Goal: Information Seeking & Learning: Understand process/instructions

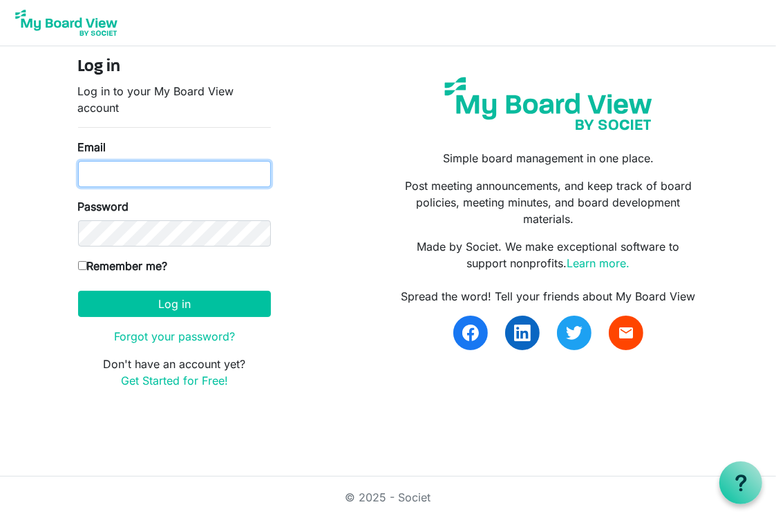
click at [126, 173] on input "Email" at bounding box center [174, 174] width 193 height 26
type input "[EMAIL_ADDRESS][DOMAIN_NAME]"
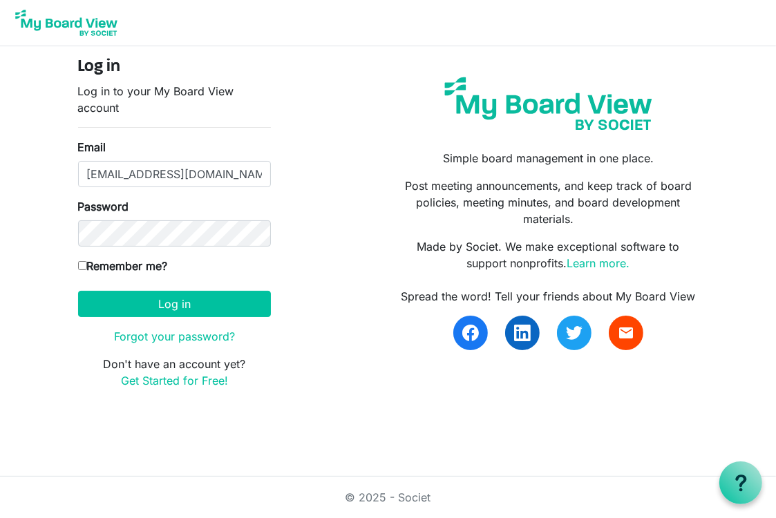
click at [138, 267] on label "Remember me?" at bounding box center [123, 266] width 90 height 17
click at [87, 267] on input "Remember me?" at bounding box center [82, 265] width 9 height 9
checkbox input "true"
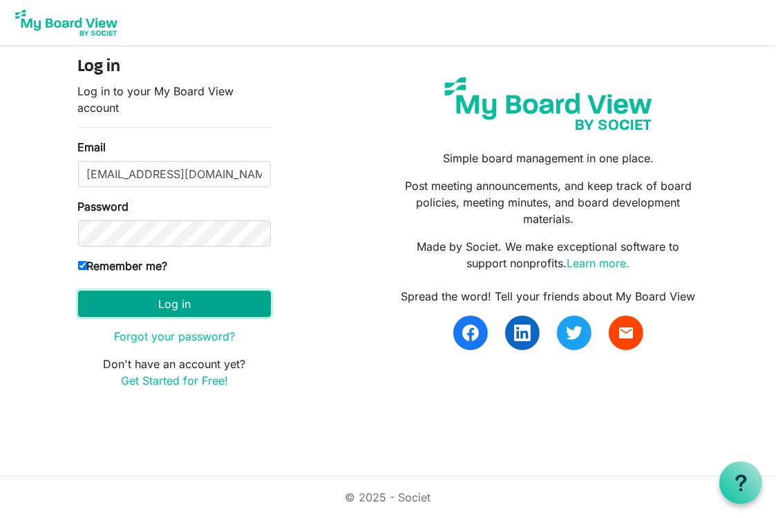
click at [153, 306] on button "Log in" at bounding box center [174, 304] width 193 height 26
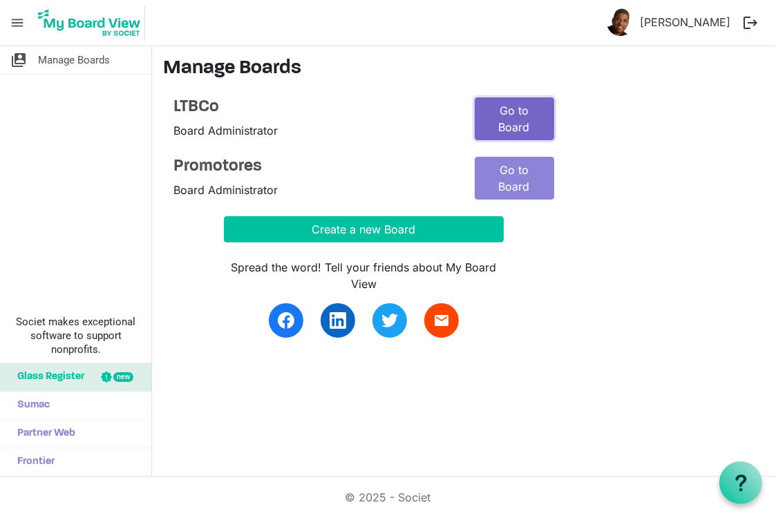
click at [512, 108] on link "Go to Board" at bounding box center [513, 118] width 79 height 43
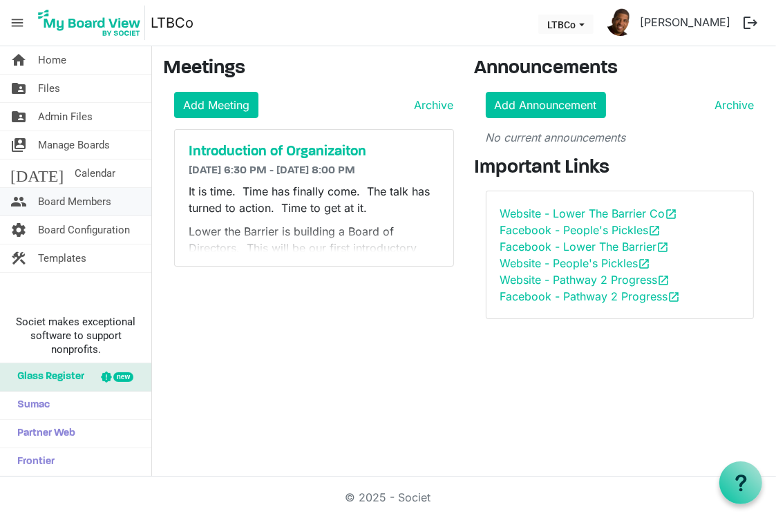
click at [64, 197] on span "Board Members" at bounding box center [74, 202] width 73 height 28
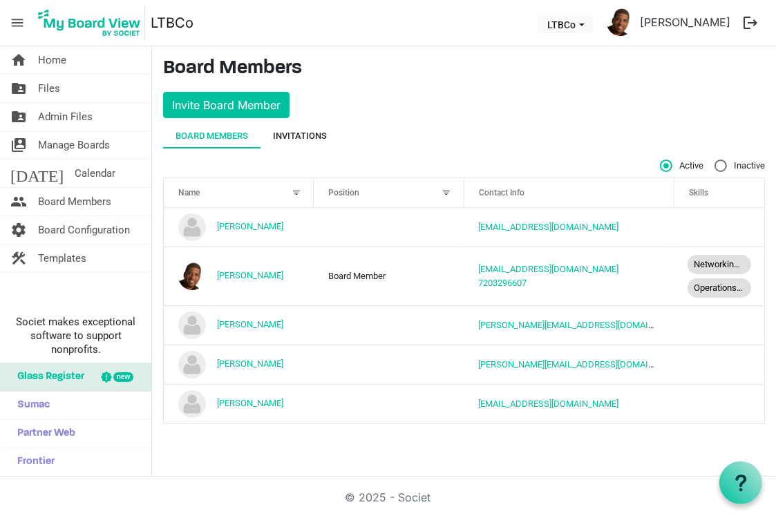
click at [316, 141] on div "Invitations" at bounding box center [300, 136] width 54 height 14
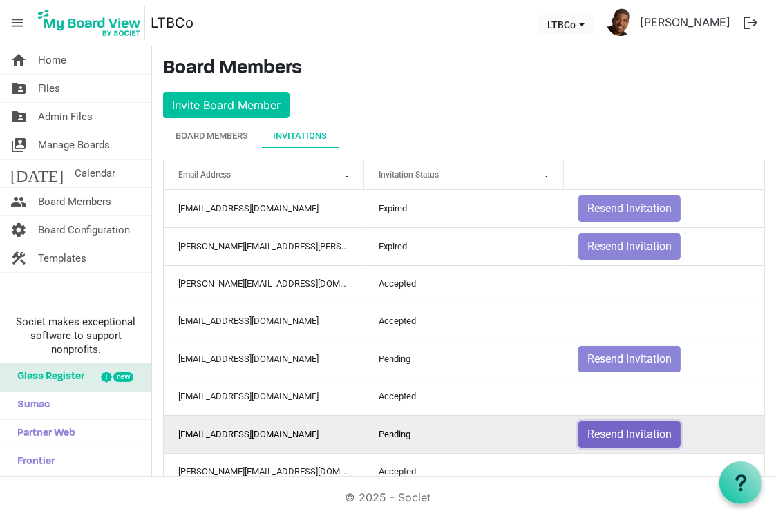
click at [597, 427] on button "Resend Invitation" at bounding box center [629, 434] width 102 height 26
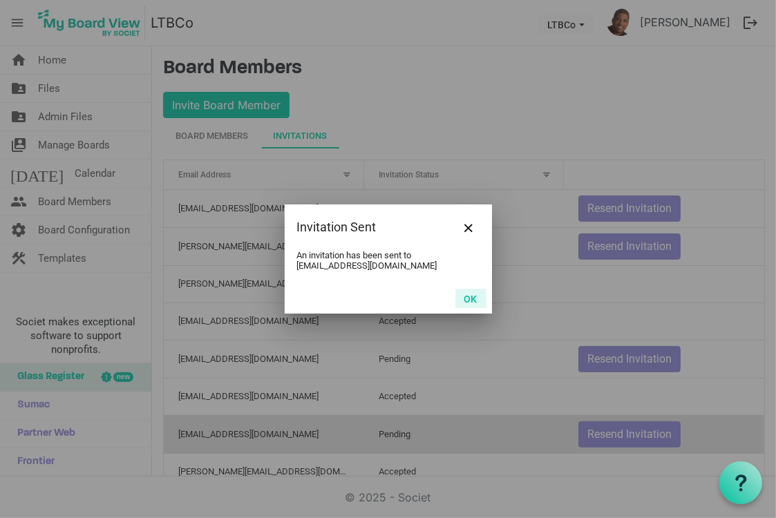
click at [473, 302] on button "OK" at bounding box center [470, 298] width 31 height 19
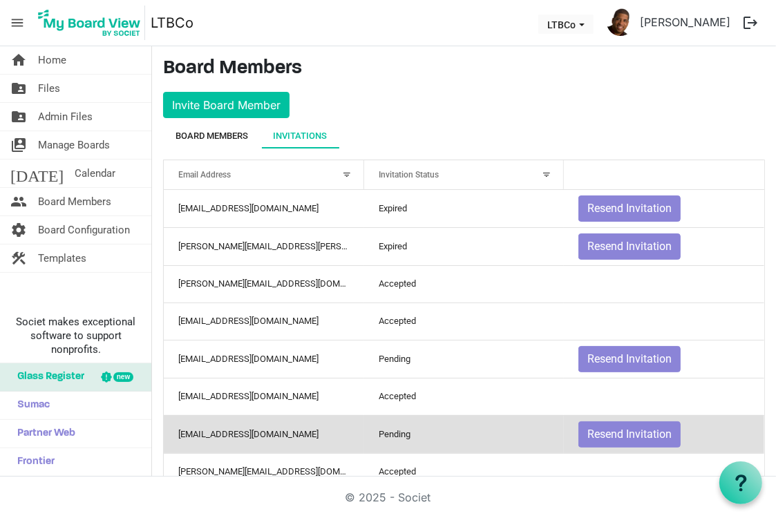
click at [229, 133] on div "Board Members" at bounding box center [211, 136] width 73 height 14
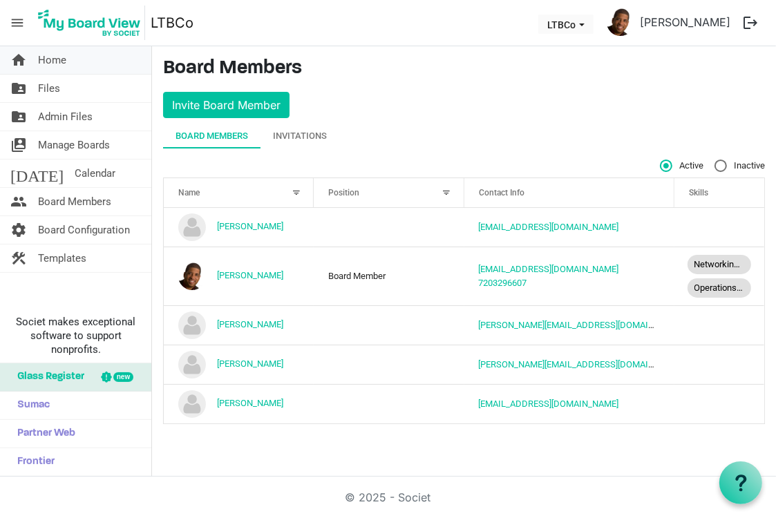
click at [48, 56] on span "Home" at bounding box center [52, 60] width 28 height 28
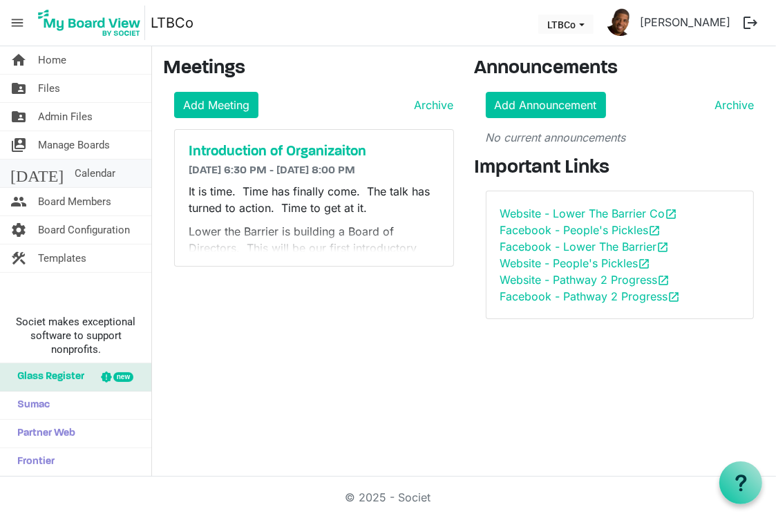
click at [75, 170] on span "Calendar" at bounding box center [95, 174] width 41 height 28
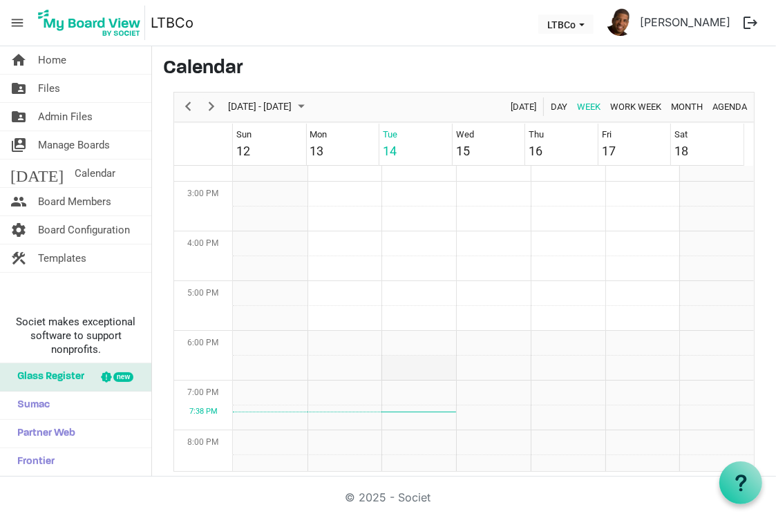
click at [419, 363] on td "Week of October 14, 2025" at bounding box center [418, 368] width 75 height 25
click at [420, 363] on td "Week of October 14, 2025" at bounding box center [418, 368] width 75 height 25
click at [549, 106] on span "Day" at bounding box center [558, 106] width 19 height 17
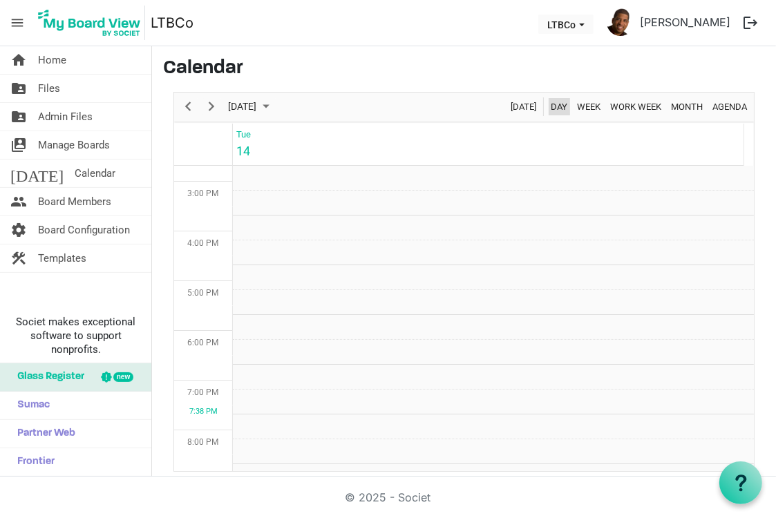
scroll to position [730, 0]
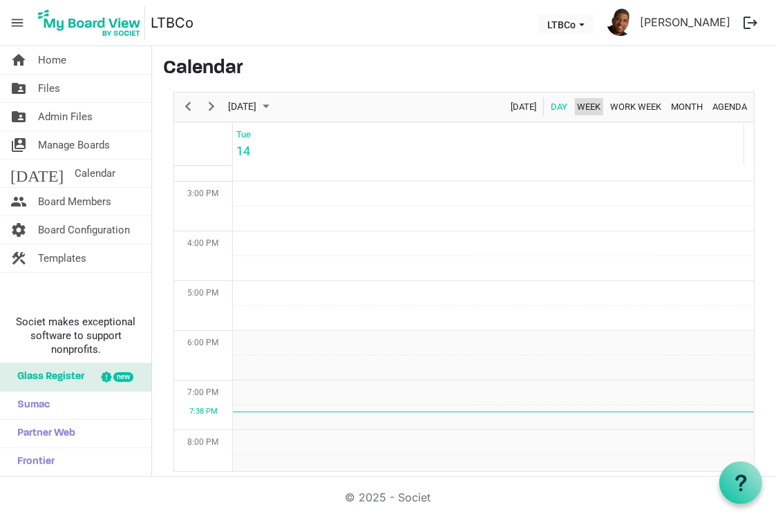
click at [576, 109] on span "Week" at bounding box center [588, 106] width 26 height 17
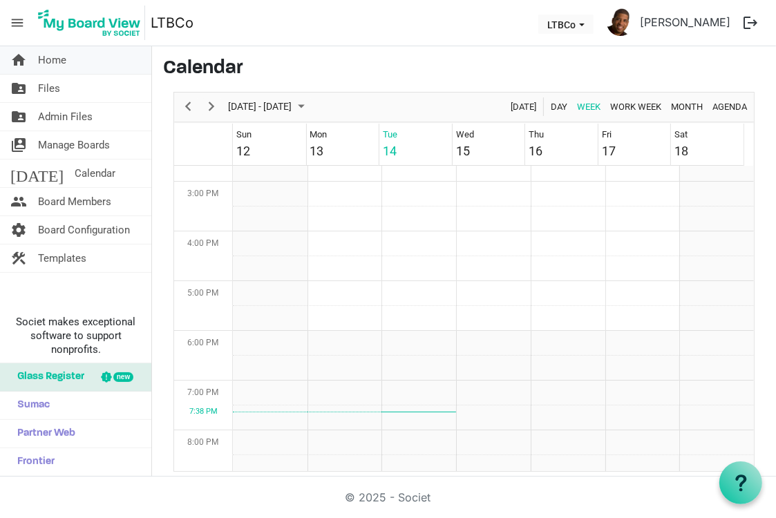
click at [61, 58] on span "Home" at bounding box center [52, 60] width 28 height 28
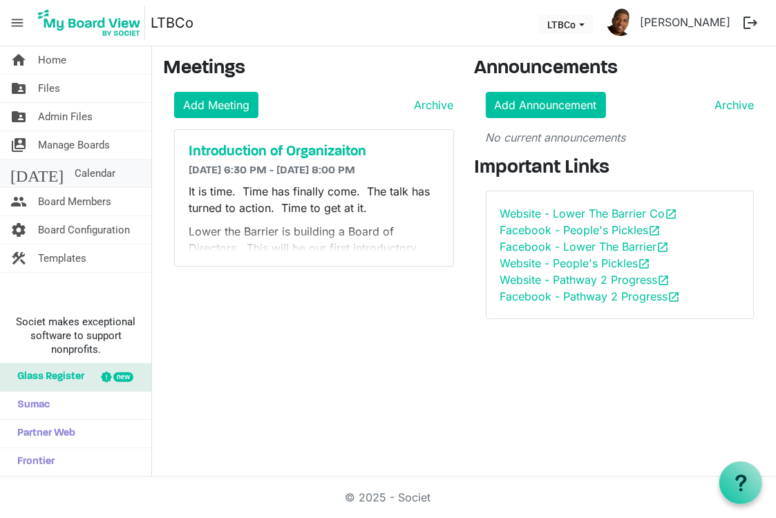
click at [75, 176] on span "Calendar" at bounding box center [95, 174] width 41 height 28
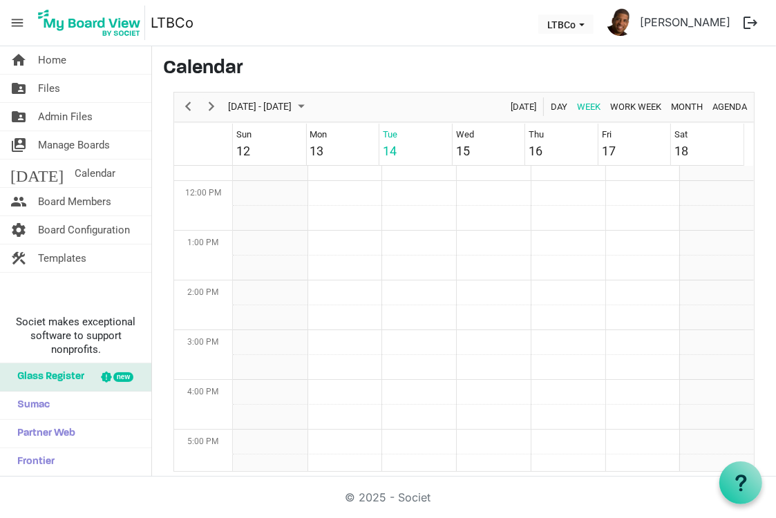
scroll to position [552, 0]
click at [399, 269] on td "Week of October 14, 2025" at bounding box center [416, 266] width 73 height 25
click at [399, 269] on td "Week of October 14, 2025" at bounding box center [418, 266] width 75 height 25
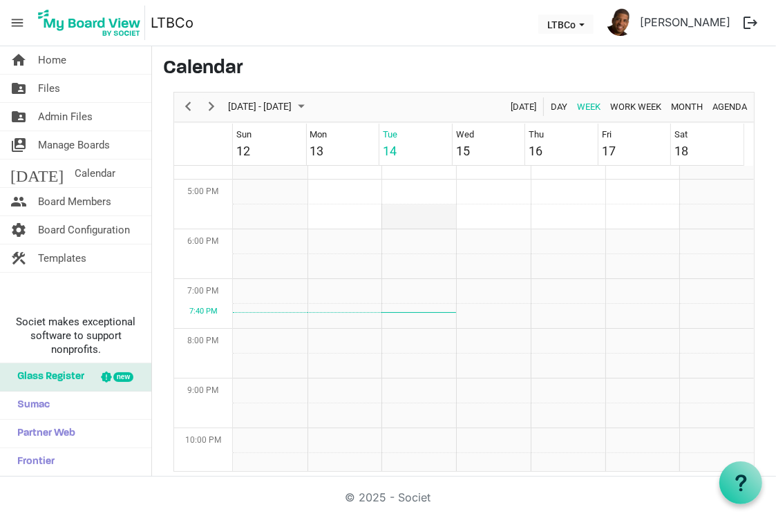
click at [412, 213] on td "Week of October 14, 2025" at bounding box center [418, 216] width 75 height 25
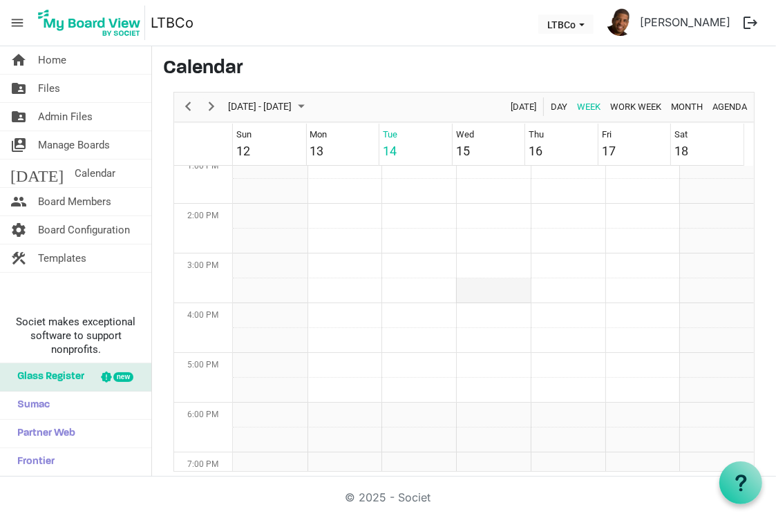
click at [486, 284] on td "Week of October 14, 2025" at bounding box center [493, 290] width 75 height 25
click at [22, 20] on span "menu" at bounding box center [17, 23] width 26 height 26
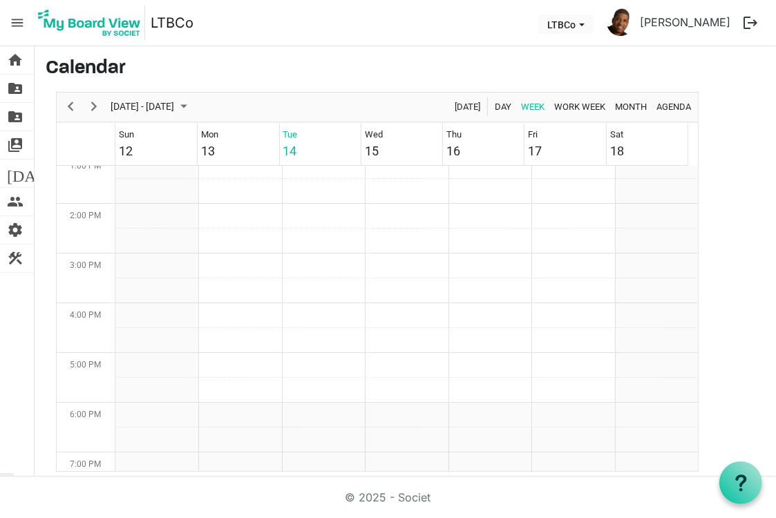
click at [22, 20] on span "menu" at bounding box center [17, 23] width 26 height 26
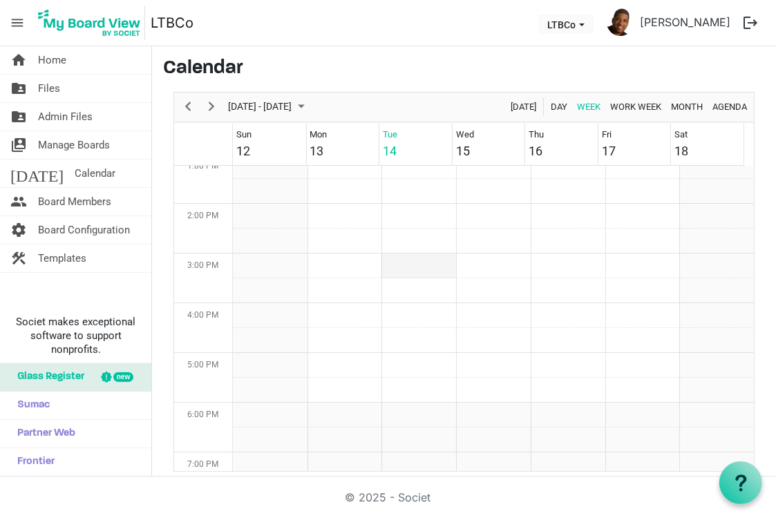
click at [405, 267] on td "Week of October 14, 2025" at bounding box center [418, 265] width 75 height 25
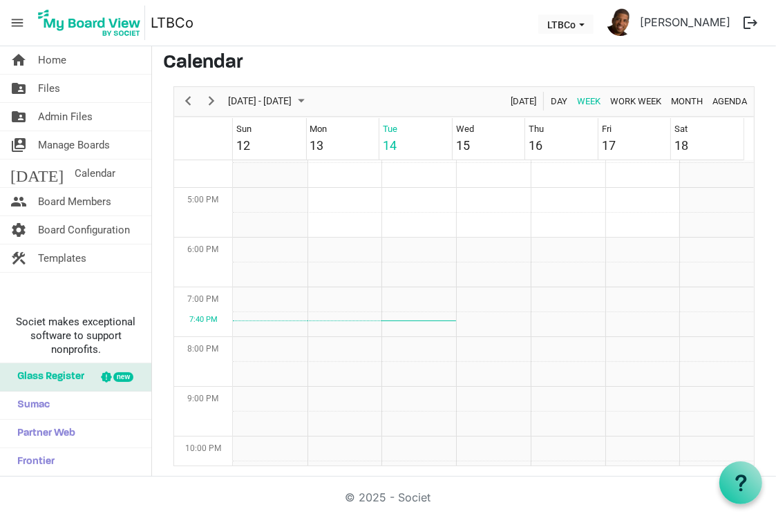
scroll to position [820, 0]
click at [405, 250] on td "Week of October 14, 2025" at bounding box center [418, 247] width 75 height 25
click at [404, 271] on td "Week of October 14, 2025" at bounding box center [418, 272] width 75 height 25
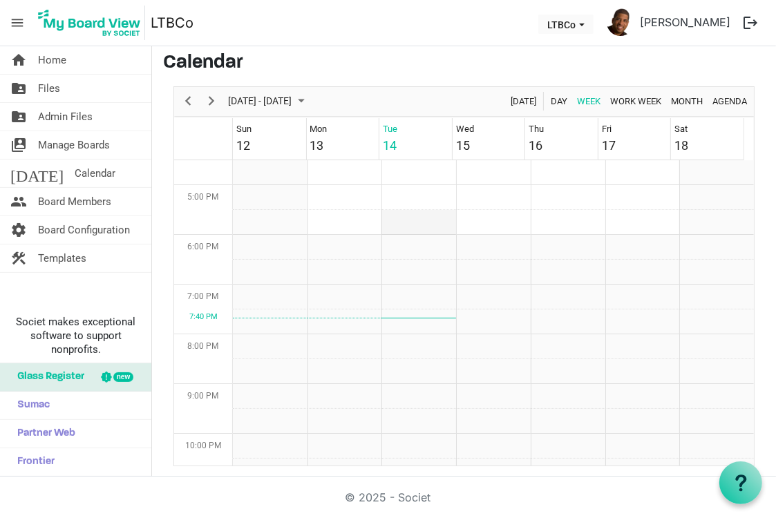
click at [407, 224] on td "Week of October 14, 2025" at bounding box center [418, 222] width 75 height 25
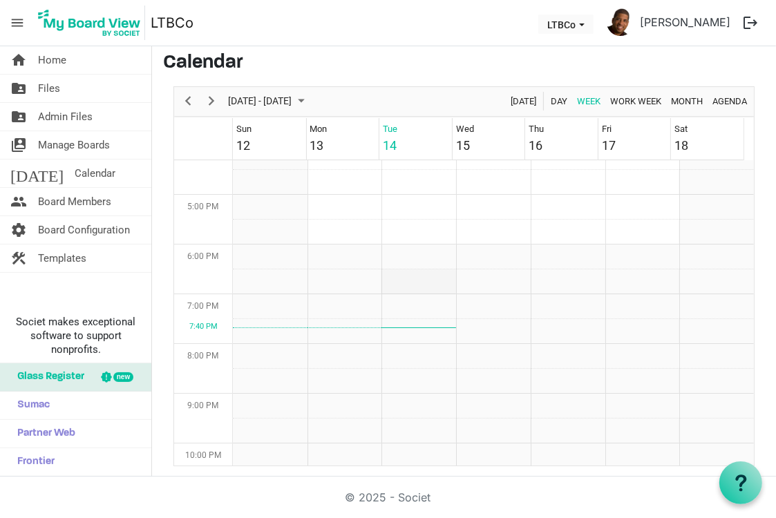
click at [419, 280] on td "Week of October 14, 2025" at bounding box center [418, 281] width 75 height 25
click at [738, 482] on icon at bounding box center [740, 482] width 17 height 17
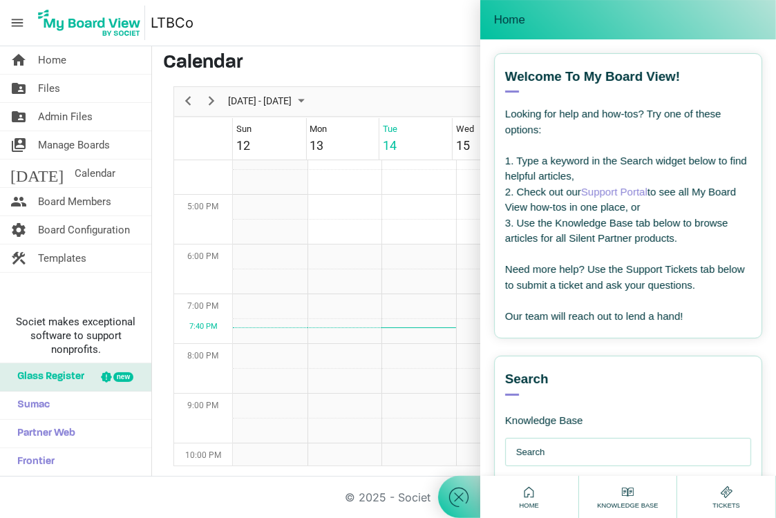
click at [557, 447] on input "text" at bounding box center [631, 453] width 231 height 28
type input "l"
type input "how to add events to calendar"
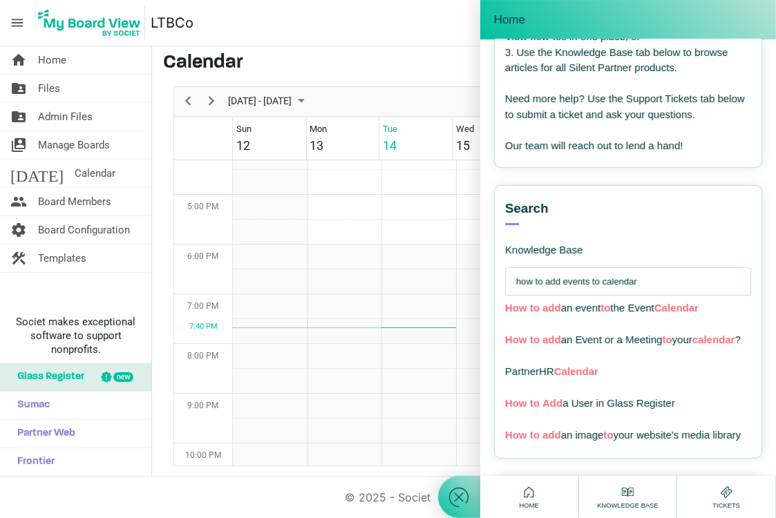
scroll to position [177, 0]
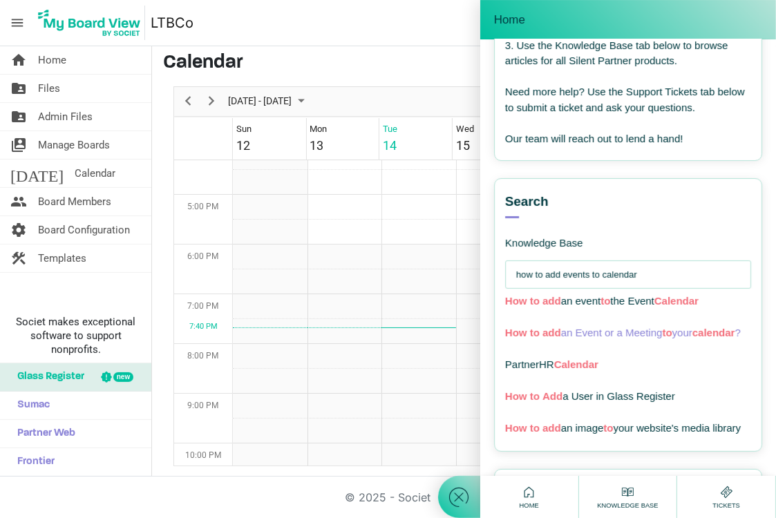
click at [539, 329] on span "How to add an Event or a Meeting to your calendar ?" at bounding box center [622, 333] width 235 height 12
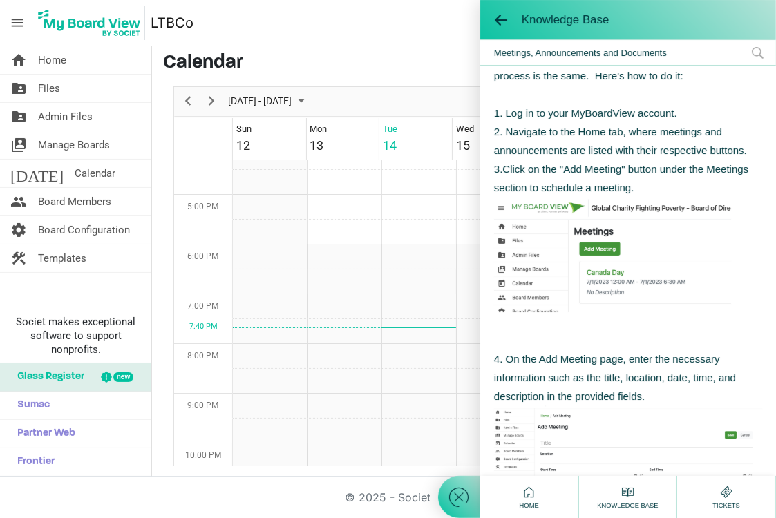
scroll to position [243, 0]
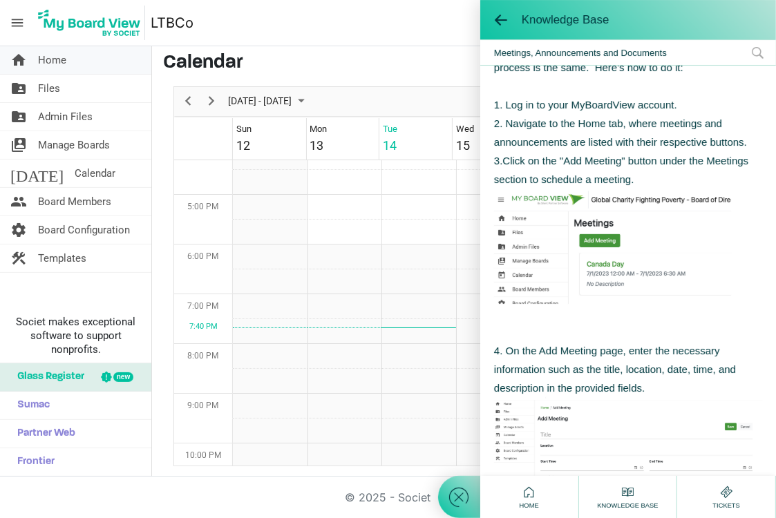
click at [52, 52] on span "Home" at bounding box center [52, 60] width 28 height 28
click at [50, 63] on span "Home" at bounding box center [52, 60] width 28 height 28
click at [52, 92] on span "Files" at bounding box center [49, 89] width 22 height 28
click at [50, 61] on span "Home" at bounding box center [52, 60] width 28 height 28
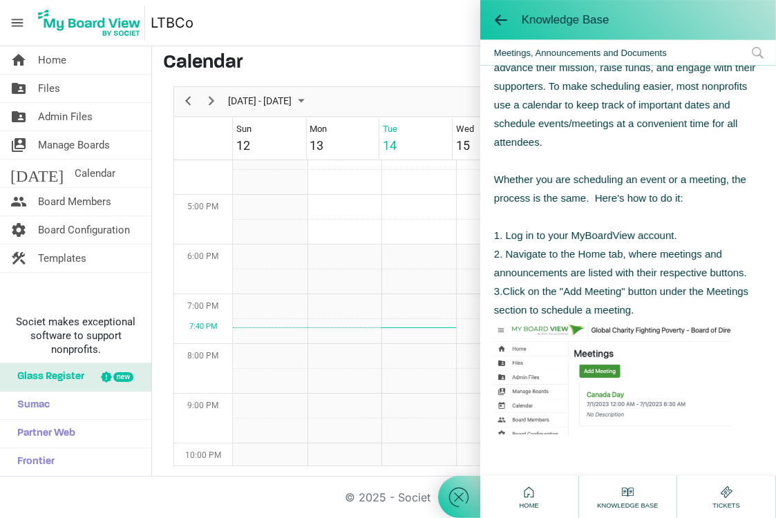
scroll to position [115, 0]
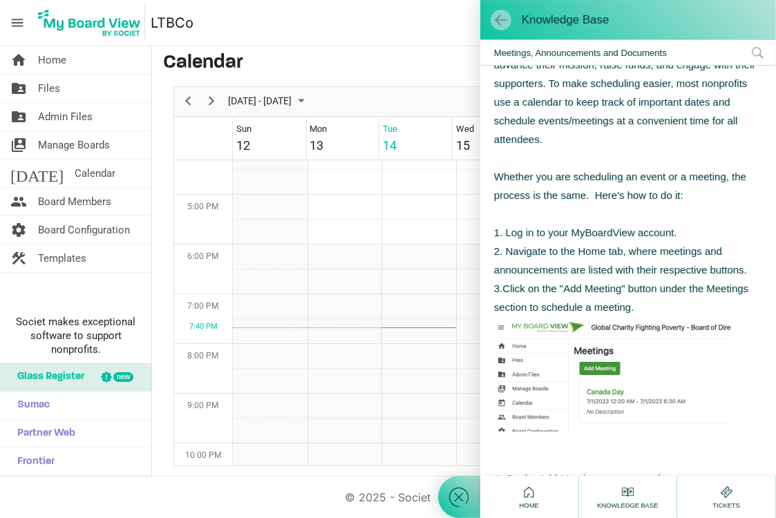
click at [500, 21] on span at bounding box center [501, 20] width 14 height 14
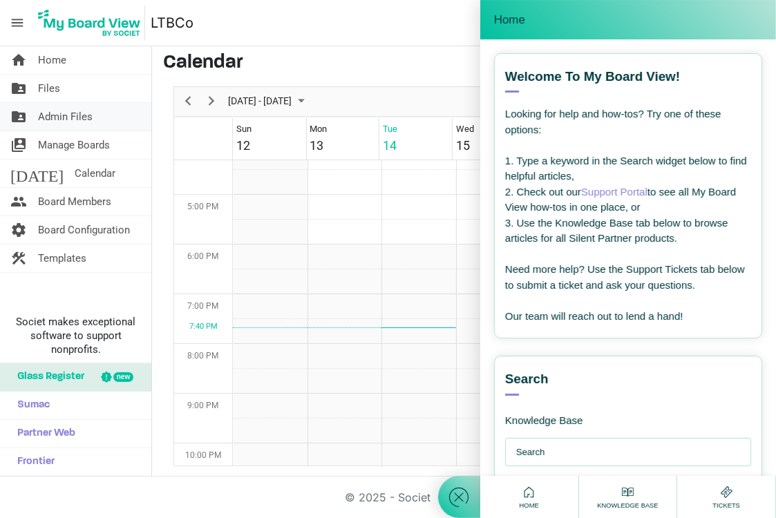
click at [70, 113] on span "Admin Files" at bounding box center [65, 117] width 55 height 28
click at [59, 57] on span "Home" at bounding box center [52, 60] width 28 height 28
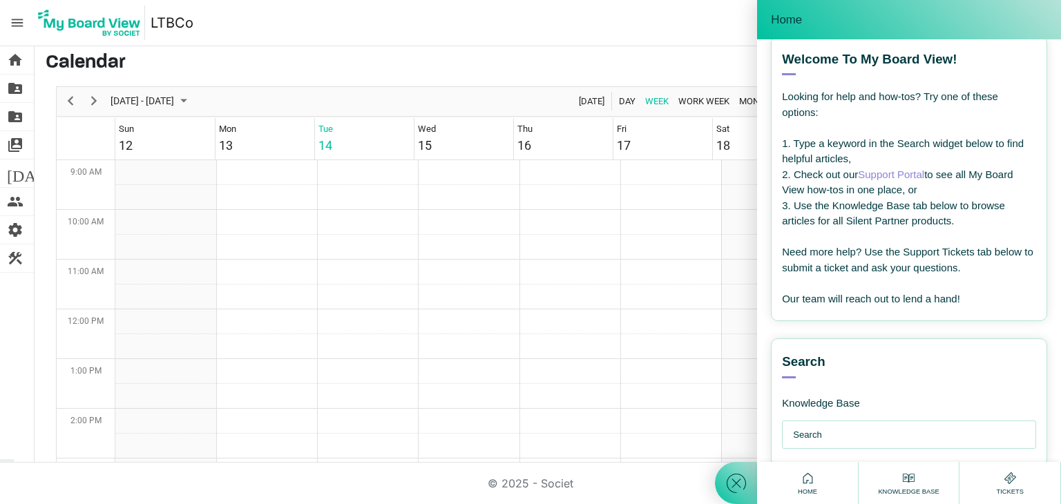
scroll to position [0, 0]
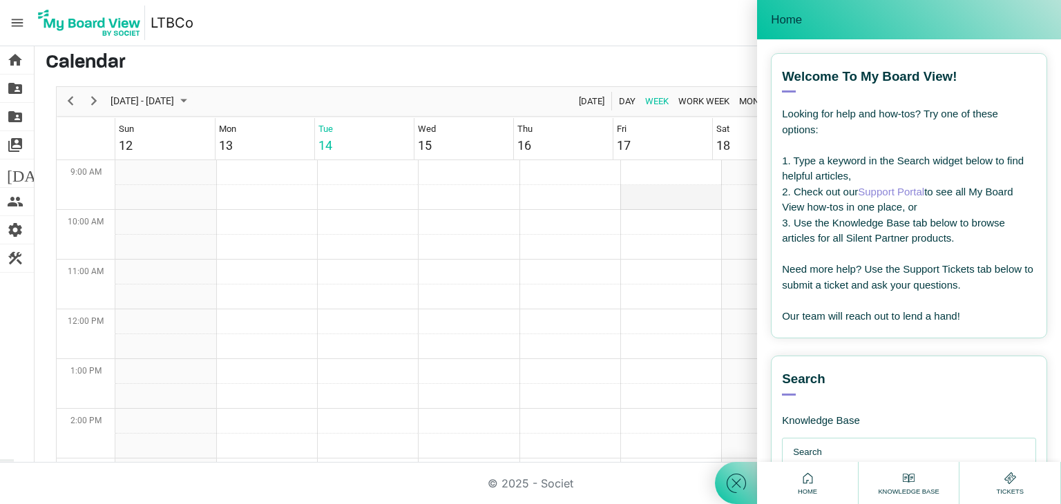
click at [691, 205] on td "Week of October 14, 2025" at bounding box center [670, 197] width 101 height 25
click at [589, 40] on nav "menu LTBCo LTBCo Jeff Legins logout" at bounding box center [530, 23] width 1061 height 46
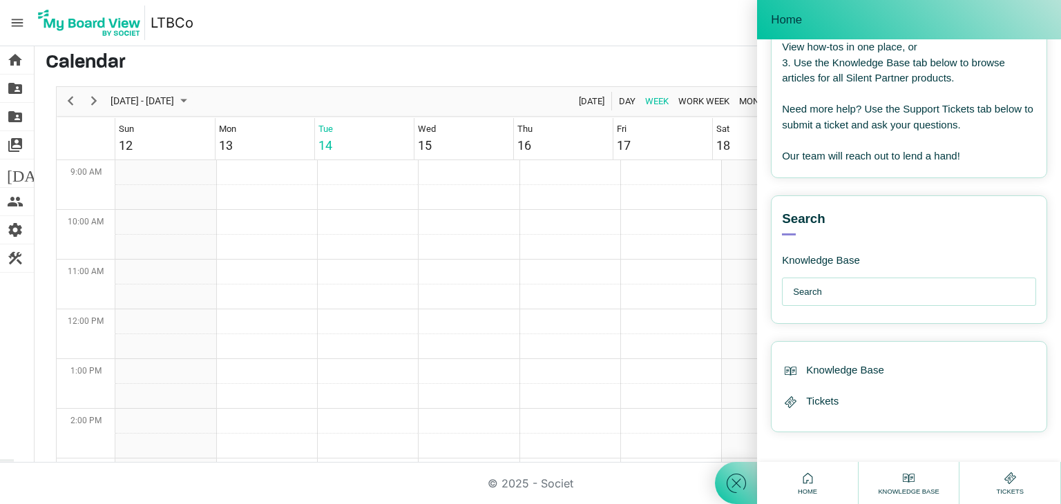
click at [775, 9] on div "Home" at bounding box center [909, 19] width 304 height 39
drag, startPoint x: 1045, startPoint y: 9, endPoint x: 625, endPoint y: 399, distance: 573.2
click at [625, 399] on td "Week of October 14, 2025" at bounding box center [670, 396] width 101 height 25
